Goal: Transaction & Acquisition: Purchase product/service

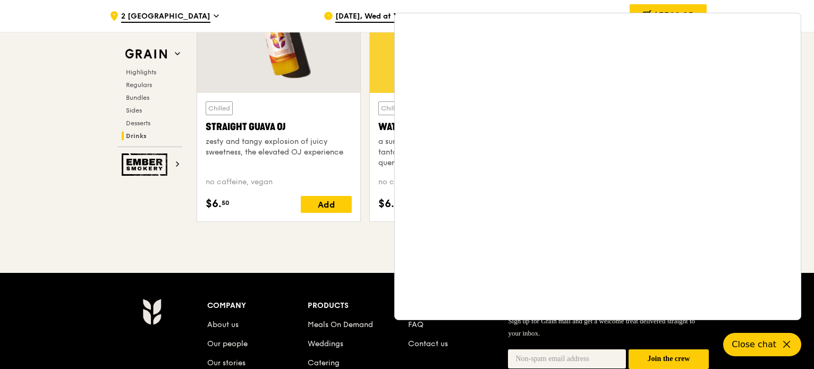
drag, startPoint x: 0, startPoint y: 180, endPoint x: 406, endPoint y: 171, distance: 406.5
click at [792, 344] on icon at bounding box center [788, 344] width 13 height 13
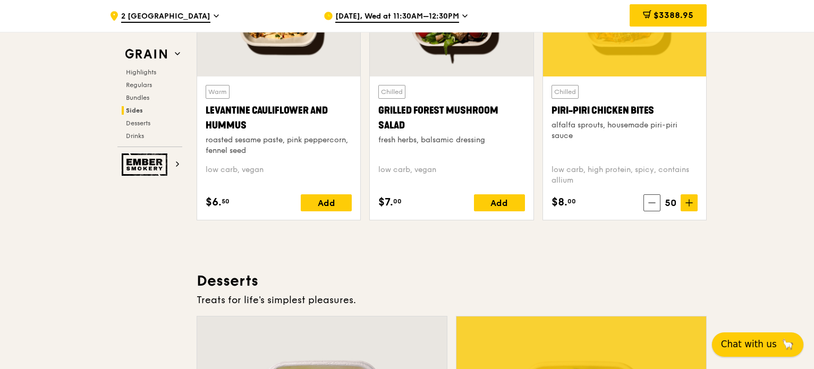
scroll to position [2874, 0]
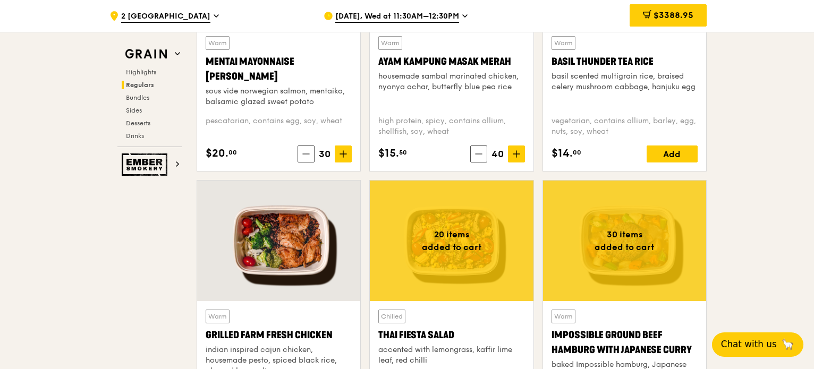
scroll to position [1120, 0]
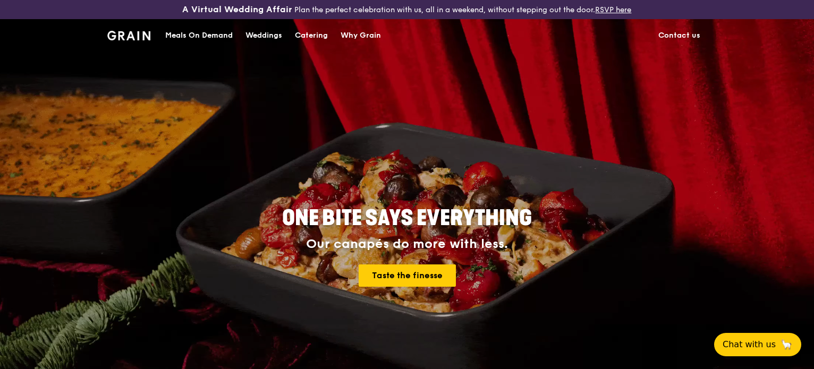
click at [200, 36] on div "Meals On Demand" at bounding box center [198, 36] width 67 height 32
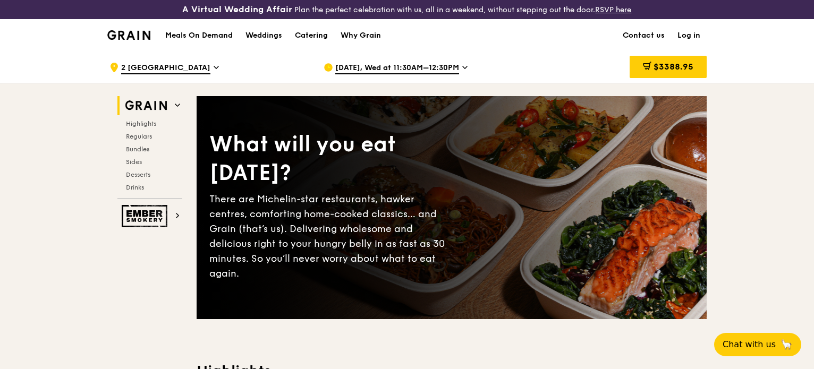
click at [210, 64] on span "2 [GEOGRAPHIC_DATA]" at bounding box center [165, 69] width 89 height 12
